Goal: Information Seeking & Learning: Learn about a topic

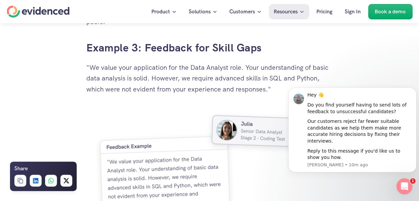
scroll to position [1801, 0]
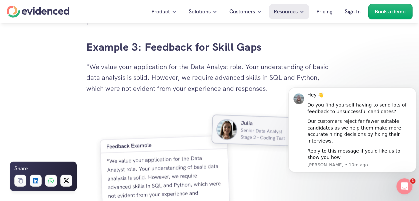
drag, startPoint x: 269, startPoint y: 90, endPoint x: 106, endPoint y: 88, distance: 163.1
click at [106, 88] on p ""We value your application for the Data Analyst role. Your understanding of bas…" at bounding box center [209, 77] width 247 height 32
copy p "were not evident from your experience and responses."
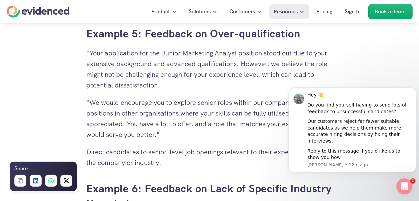
scroll to position [2302, 0]
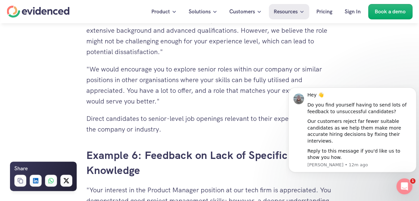
click at [152, 105] on p ""We would encourage you to explore senior roles within our company or similar p…" at bounding box center [209, 85] width 247 height 43
drag, startPoint x: 162, startPoint y: 106, endPoint x: 156, endPoint y: 105, distance: 6.0
click at [156, 105] on p ""We would encourage you to explore senior roles within our company or similar p…" at bounding box center [209, 85] width 247 height 43
drag, startPoint x: 156, startPoint y: 105, endPoint x: 149, endPoint y: 107, distance: 6.9
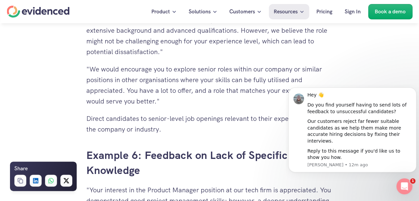
drag, startPoint x: 163, startPoint y: 102, endPoint x: 91, endPoint y: 40, distance: 94.8
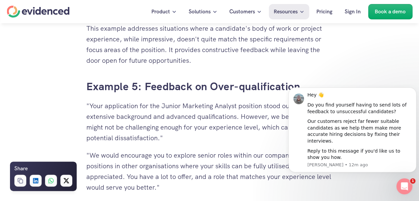
scroll to position [2202, 0]
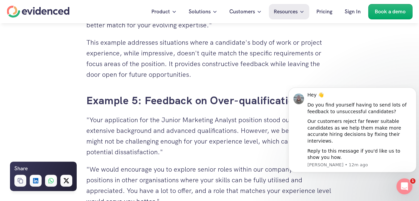
click at [133, 136] on p ""Your application for the Junior Marketing Analyst position stood out due to yo…" at bounding box center [209, 135] width 247 height 43
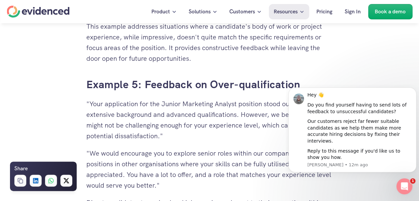
scroll to position [2230, 0]
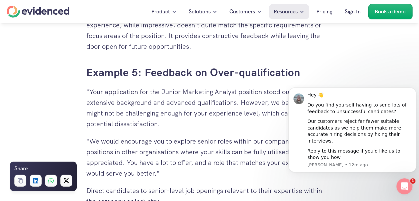
drag, startPoint x: 88, startPoint y: 120, endPoint x: 182, endPoint y: 173, distance: 108.0
copy div "Your application for the Junior Marketing Analyst position stood out due to you…"
click at [170, 174] on p ""We would encourage you to explore senior roles within our company or similar p…" at bounding box center [209, 157] width 247 height 43
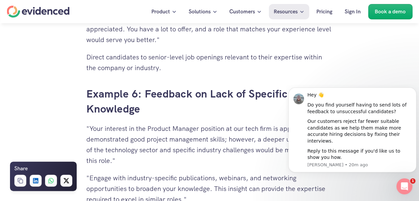
scroll to position [2430, 0]
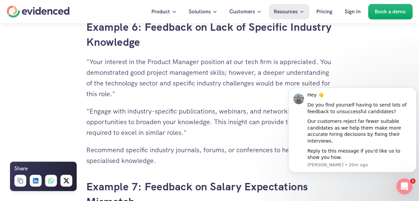
drag, startPoint x: 214, startPoint y: 87, endPoint x: 195, endPoint y: 86, distance: 18.4
click at [214, 87] on p ""Your interest in the Product Manager position at our tech firm is appreciated.…" at bounding box center [209, 77] width 247 height 43
click at [135, 92] on p ""Your interest in the Product Manager position at our tech firm is appreciated.…" at bounding box center [209, 77] width 247 height 43
drag, startPoint x: 131, startPoint y: 96, endPoint x: 90, endPoint y: 63, distance: 52.7
click at [90, 63] on p ""Your interest in the Product Manager position at our tech firm is appreciated.…" at bounding box center [209, 77] width 247 height 43
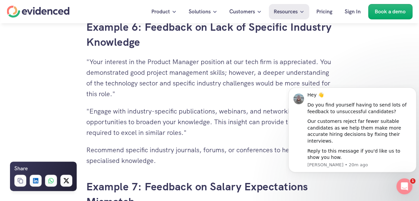
copy p "Your interest in the Product Manager position at our tech firm is appreciated. …"
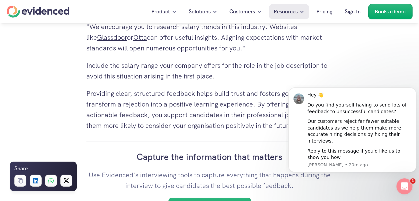
scroll to position [2730, 0]
